Goal: Navigation & Orientation: Find specific page/section

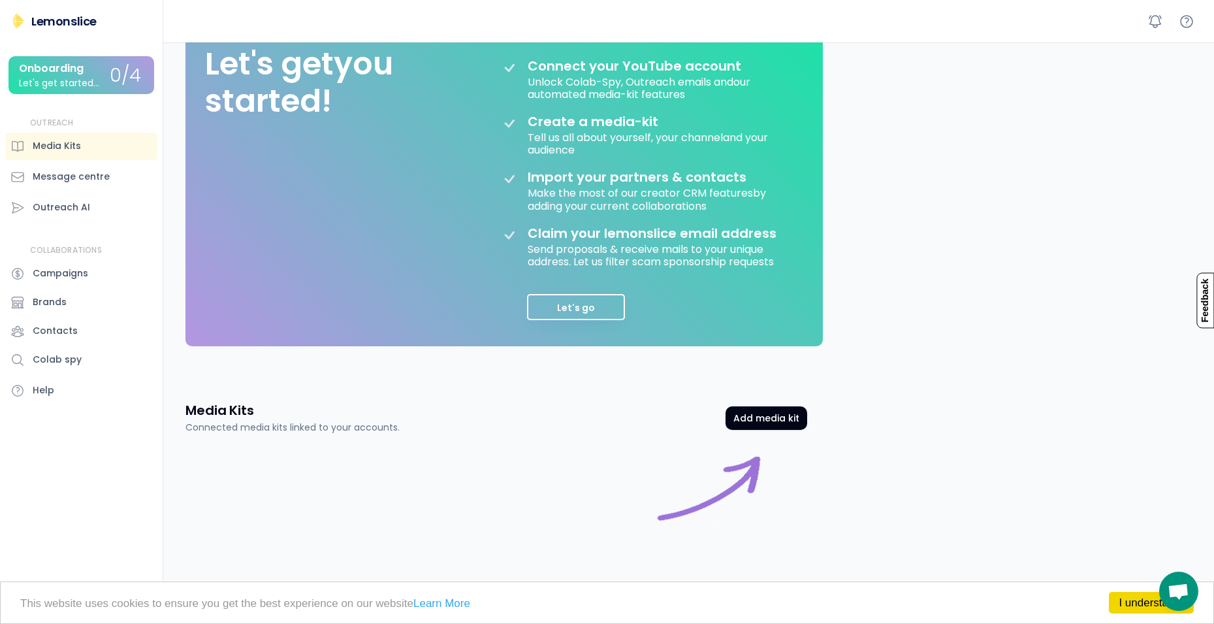
scroll to position [196, 0]
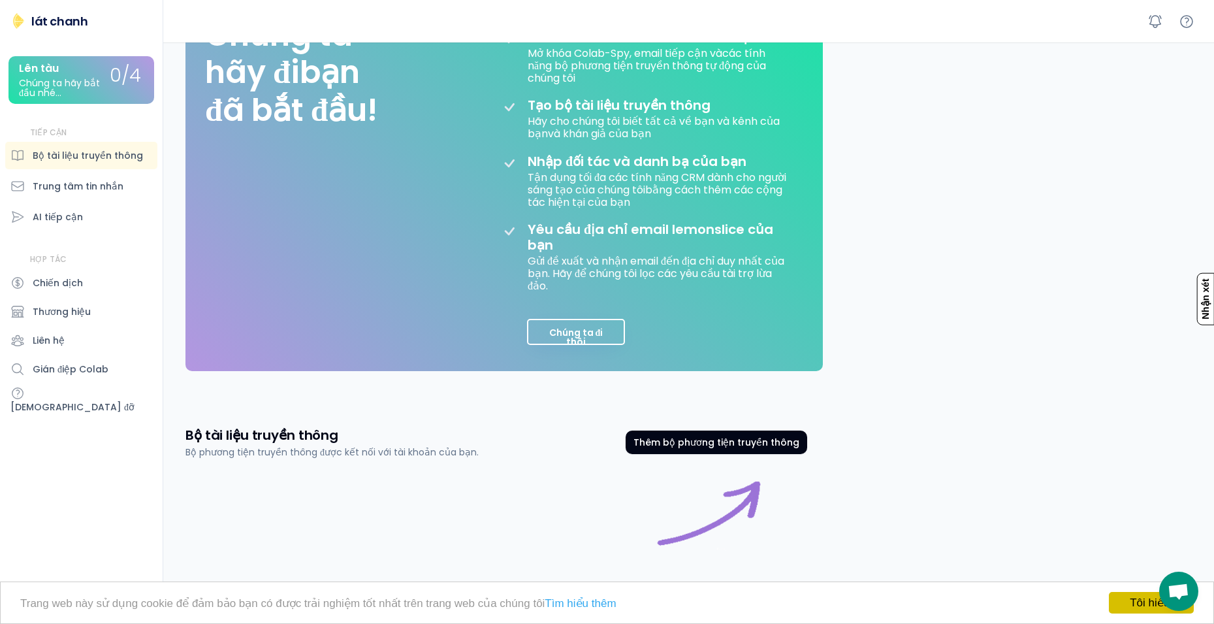
click at [1125, 604] on link "Tôi hiểu!" at bounding box center [1151, 603] width 85 height 22
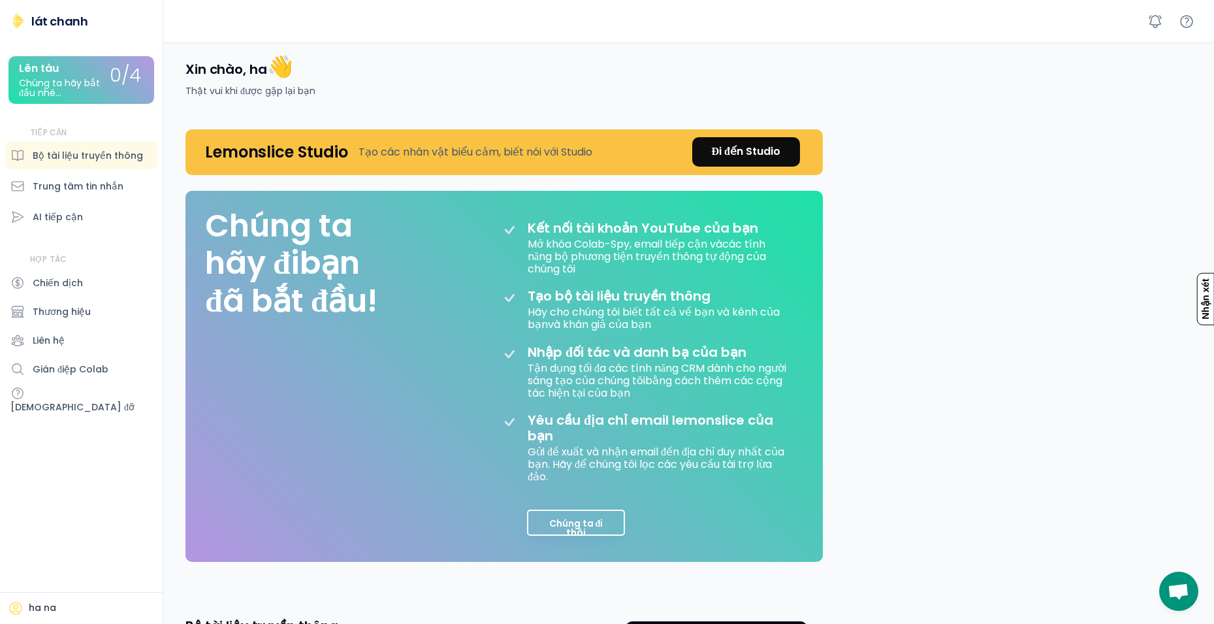
scroll to position [0, 0]
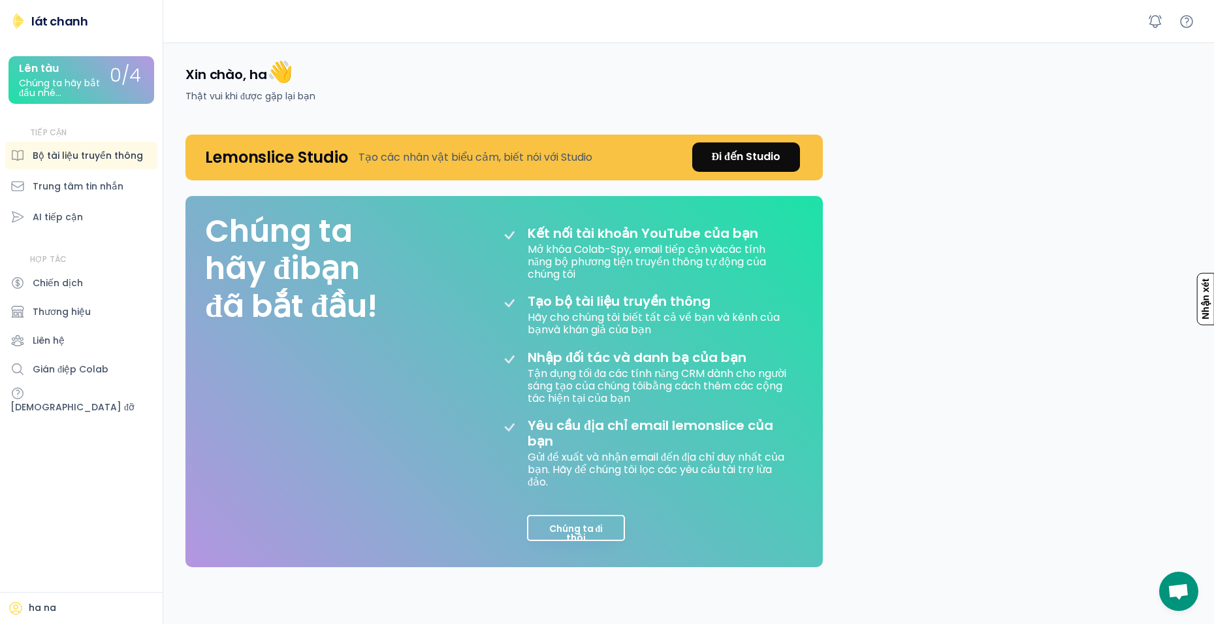
click at [80, 160] on font "Bộ tài liệu truyền thông" at bounding box center [88, 155] width 110 height 13
click at [580, 532] on button "Chúng ta đi thôi" at bounding box center [576, 528] width 98 height 26
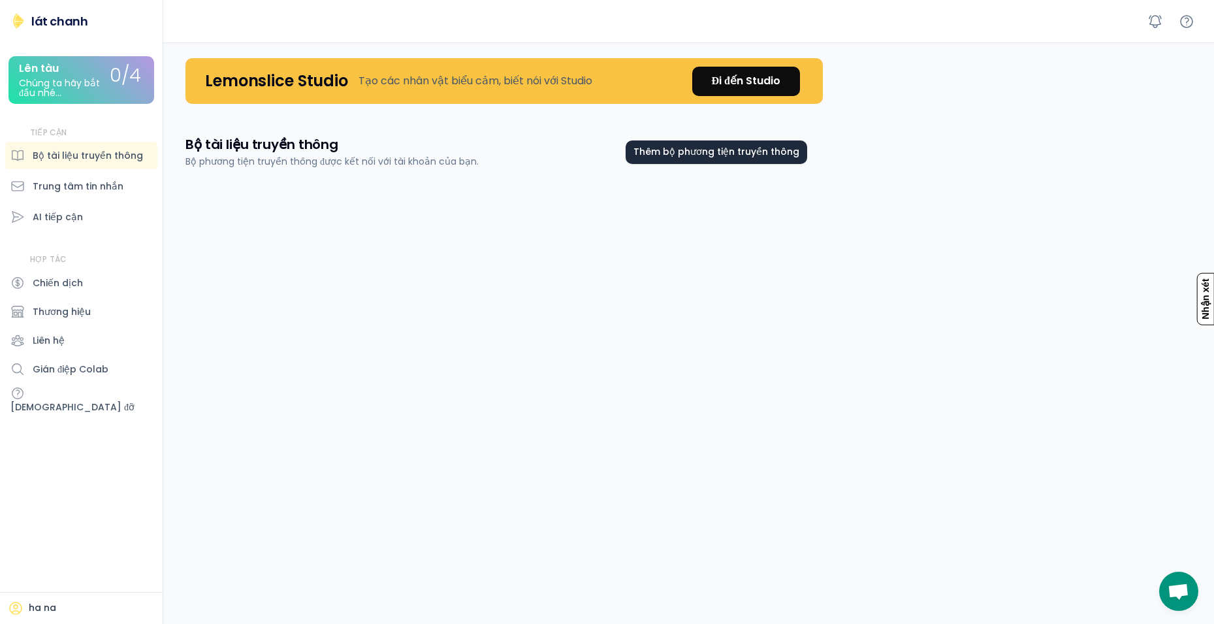
click at [745, 148] on font "Thêm bộ phương tiện truyền thông" at bounding box center [717, 151] width 166 height 13
click at [65, 180] on font "Trung tâm tin nhắn" at bounding box center [78, 186] width 91 height 13
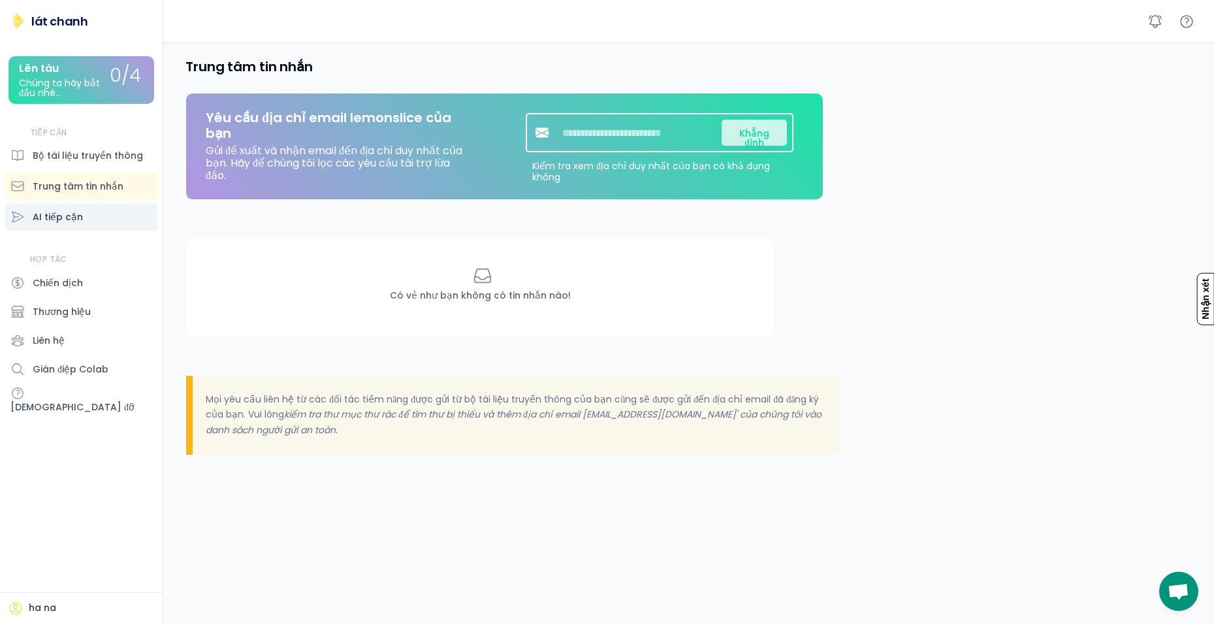
click at [59, 209] on div "AI tiếp cận" at bounding box center [81, 216] width 152 height 27
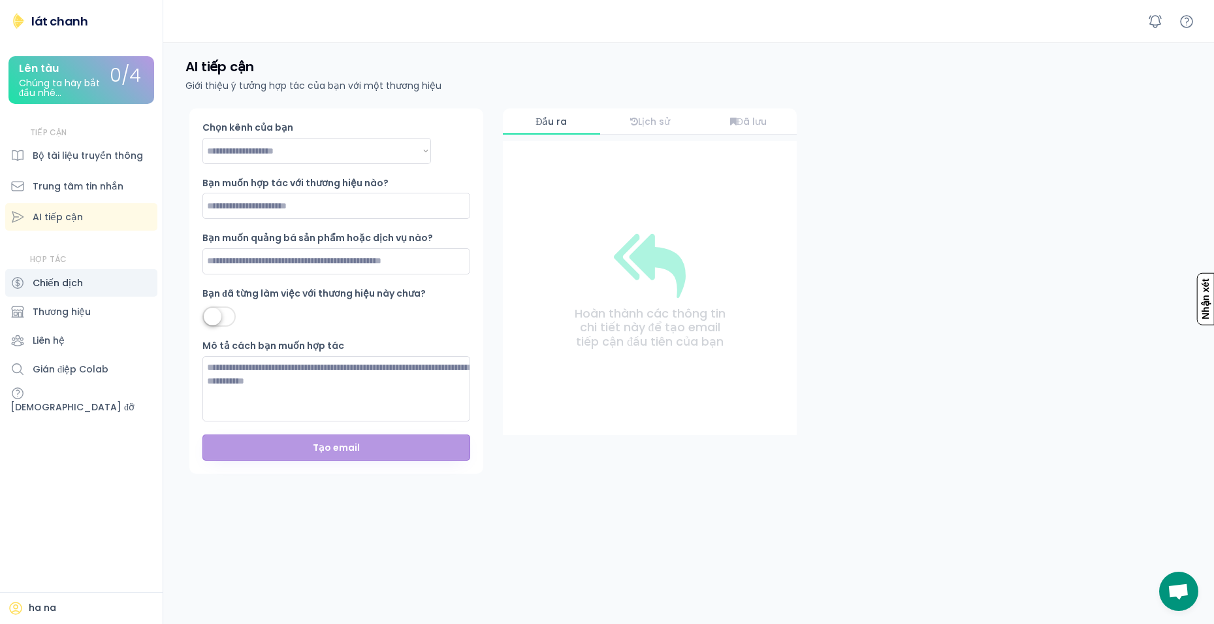
click at [80, 273] on div "Chiến dịch" at bounding box center [81, 282] width 152 height 27
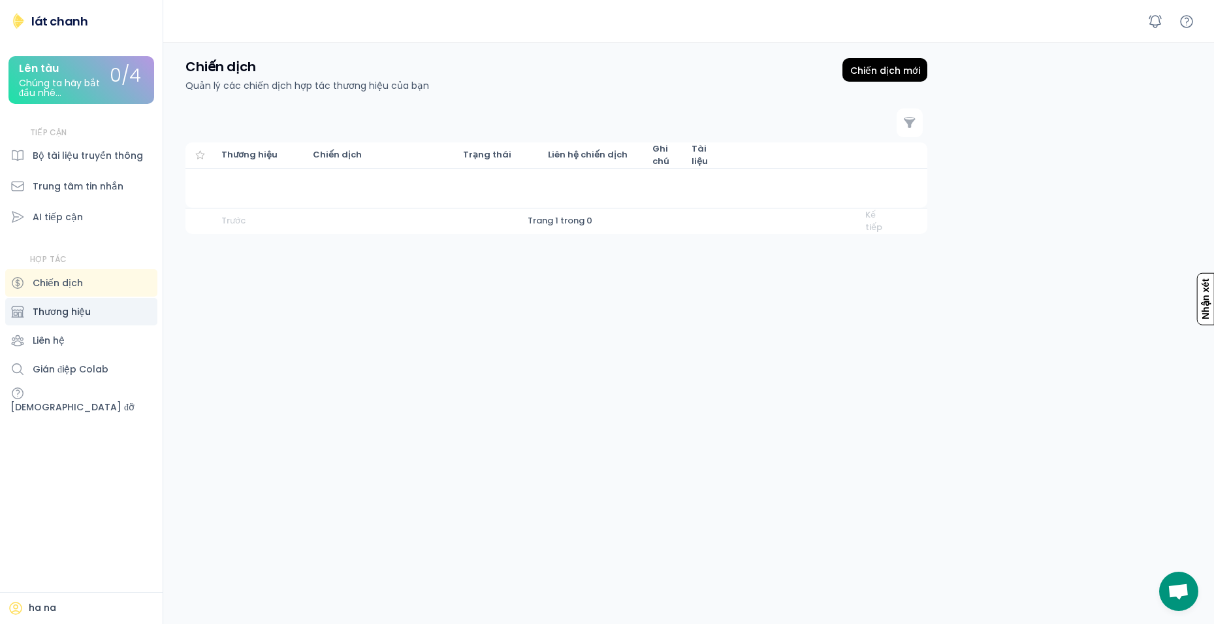
click at [86, 302] on div "Thương hiệu" at bounding box center [81, 311] width 152 height 27
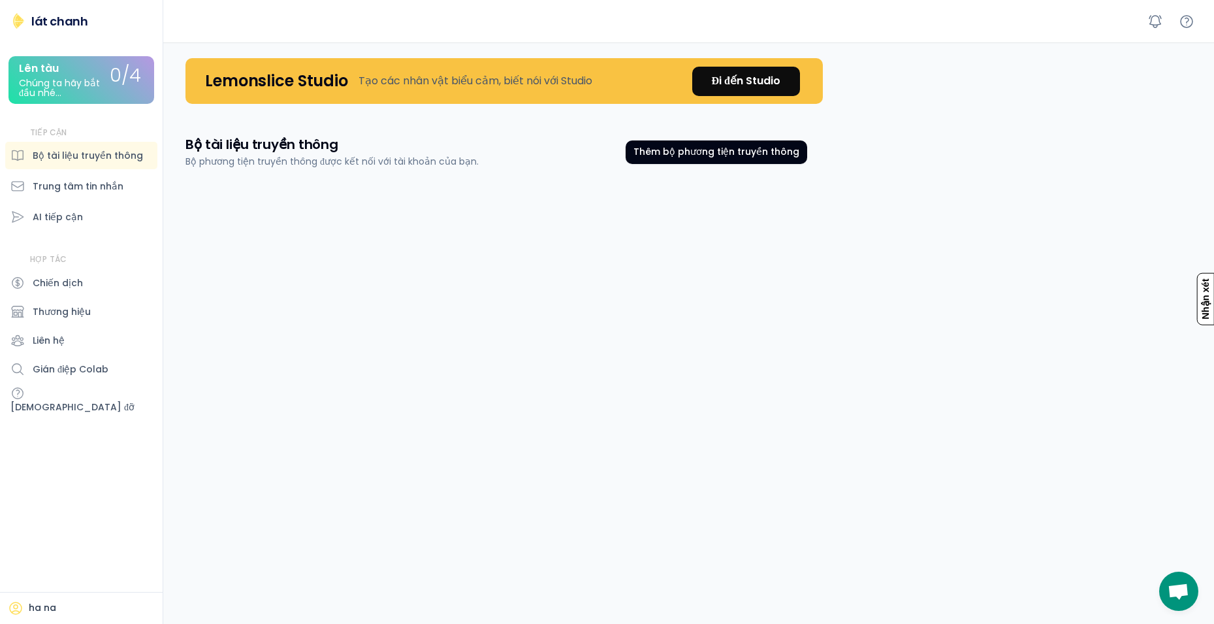
click at [730, 88] on div "Đi đến Studio" at bounding box center [746, 81] width 69 height 16
